Goal: Task Accomplishment & Management: Use online tool/utility

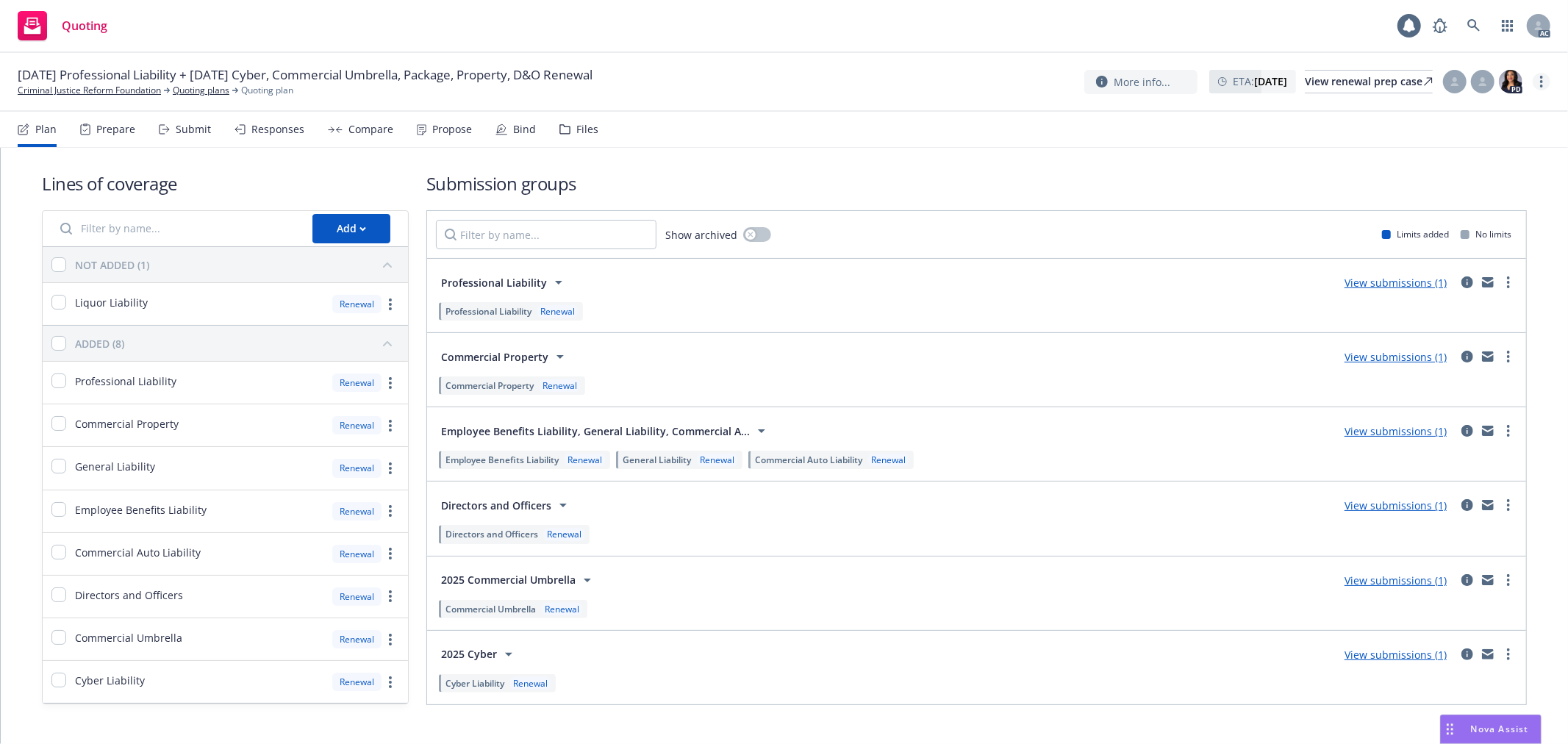
click at [1541, 83] on icon "more" at bounding box center [1542, 82] width 3 height 12
click at [1467, 115] on link "Copy logging email" at bounding box center [1469, 111] width 164 height 29
